Goal: Navigation & Orientation: Understand site structure

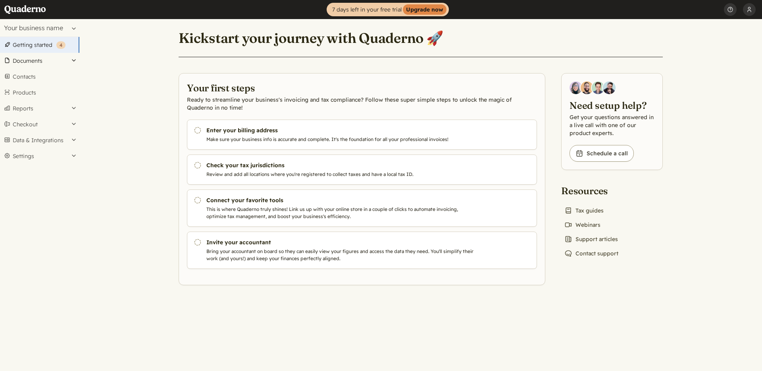
click at [18, 60] on button "Documents" at bounding box center [39, 61] width 79 height 16
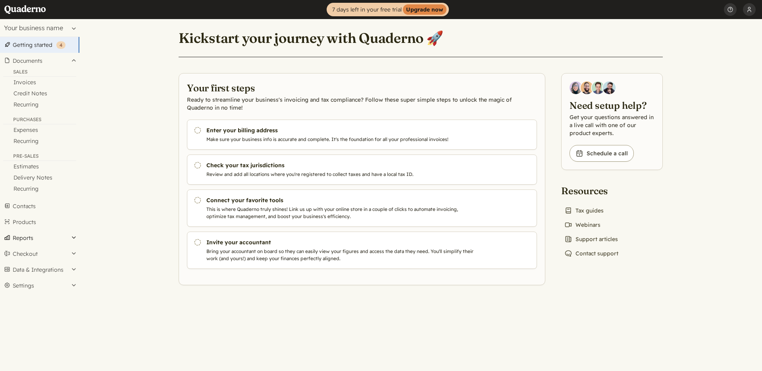
click at [61, 237] on button "Reports" at bounding box center [39, 238] width 79 height 16
click at [70, 251] on button "Checkout" at bounding box center [39, 250] width 79 height 16
click at [73, 183] on button "Settings" at bounding box center [39, 182] width 79 height 16
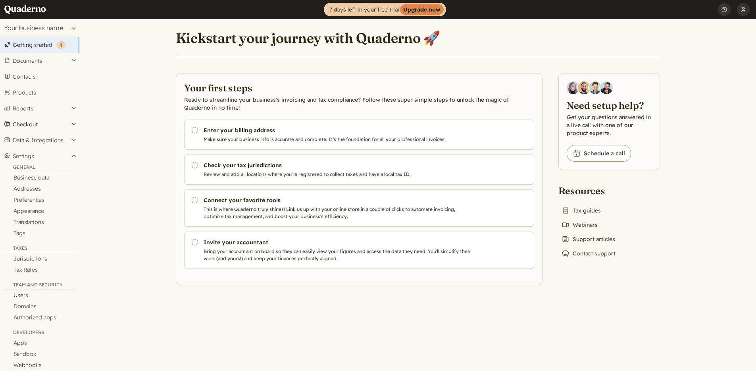
click at [74, 124] on button "Checkout" at bounding box center [39, 124] width 79 height 16
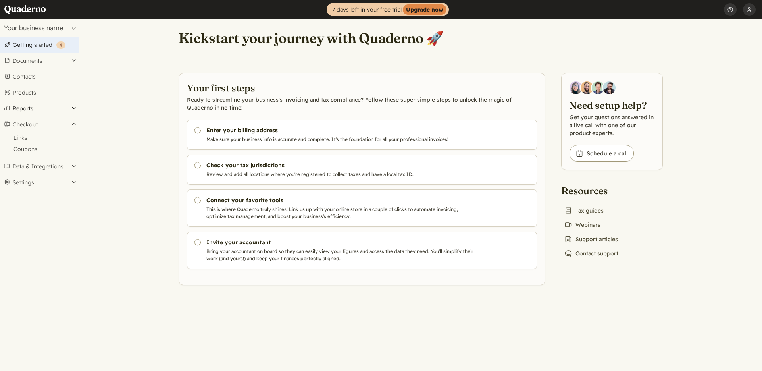
click at [30, 110] on button "Reports" at bounding box center [39, 108] width 79 height 16
click at [23, 4] on link "Home" at bounding box center [28, 9] width 48 height 19
click at [434, 43] on h1 "Kickstart your journey with Quaderno 🚀" at bounding box center [311, 37] width 265 height 17
click at [733, 10] on button "Help" at bounding box center [730, 9] width 13 height 19
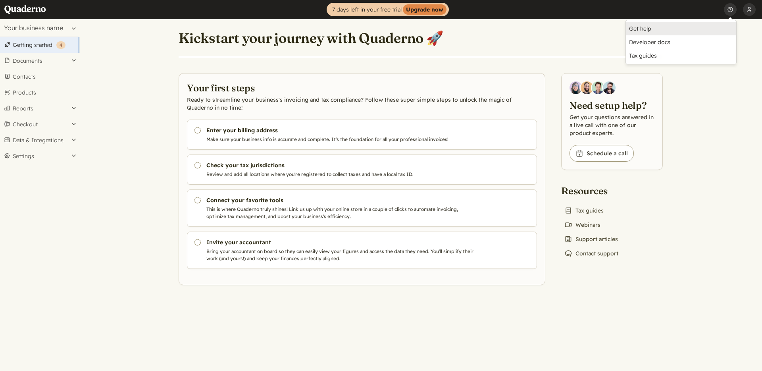
click at [647, 27] on link "Get help" at bounding box center [681, 28] width 110 height 13
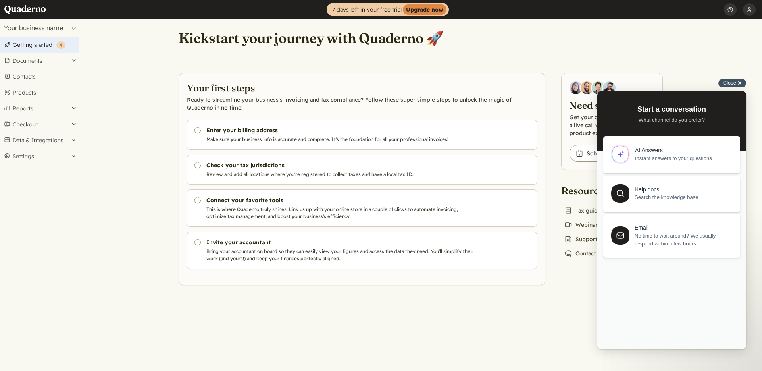
click at [742, 81] on div "Close cross-small" at bounding box center [732, 83] width 28 height 8
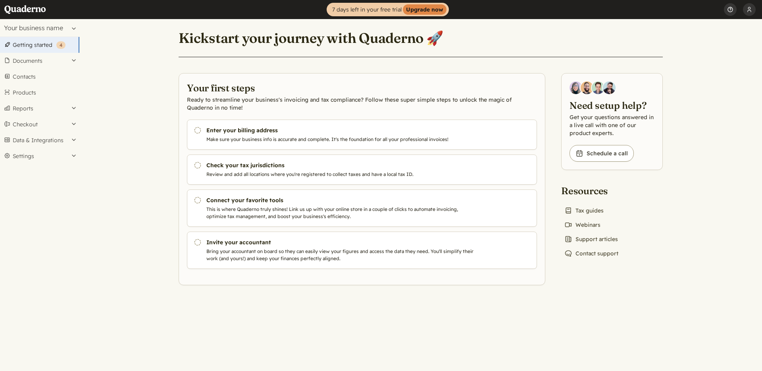
click at [732, 7] on button "Help" at bounding box center [730, 9] width 13 height 19
